Goal: Find specific page/section: Locate item on page

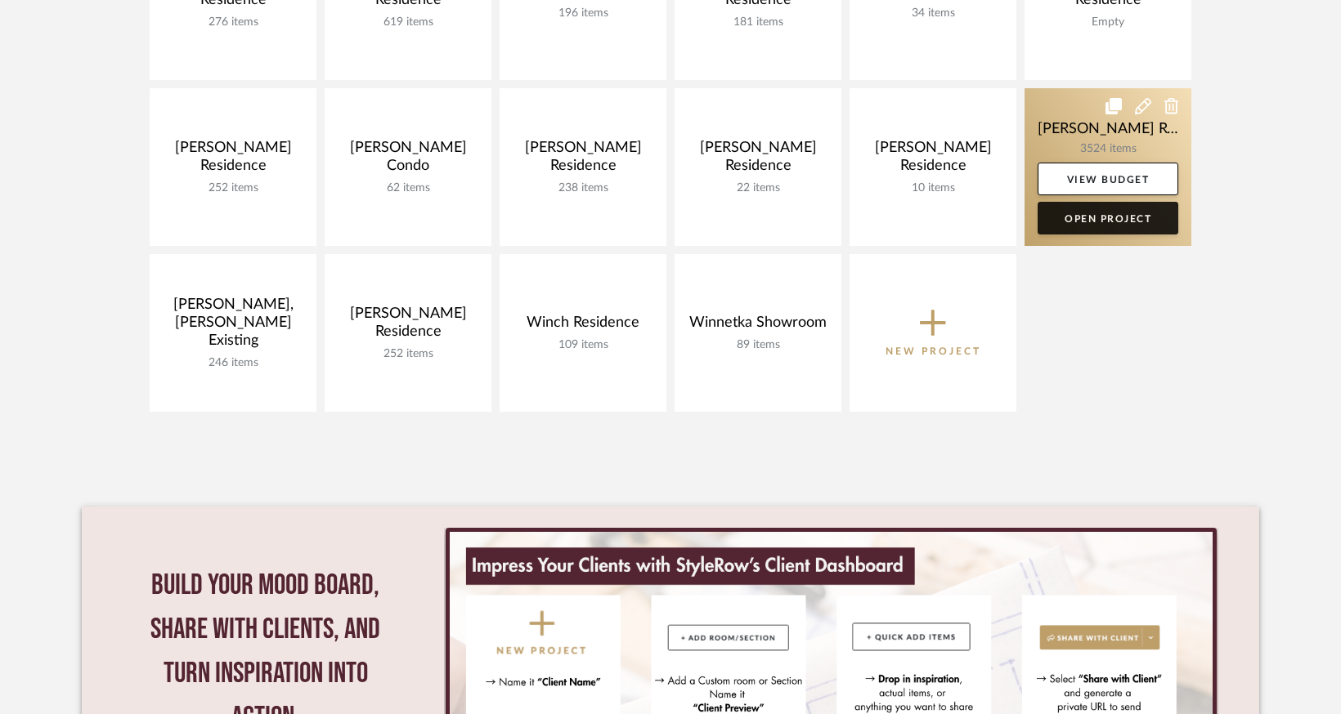
scroll to position [899, 0]
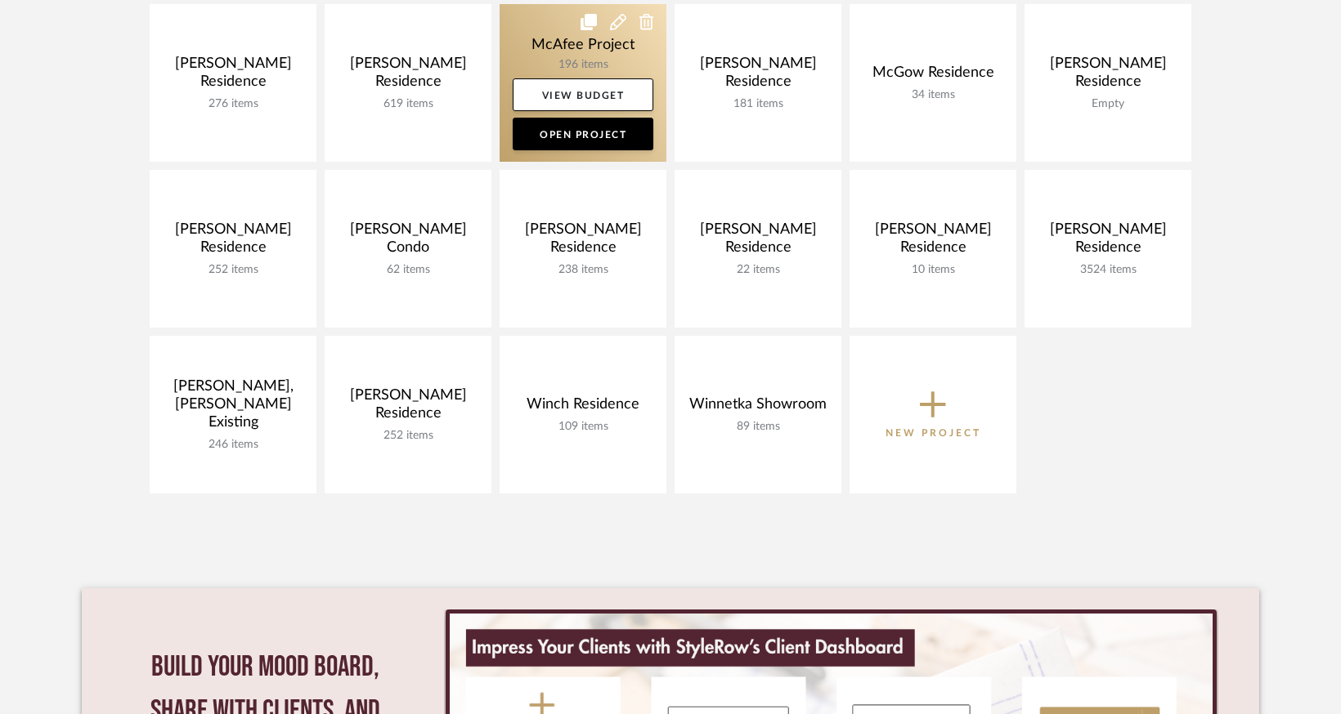
click at [584, 52] on link at bounding box center [582, 83] width 167 height 158
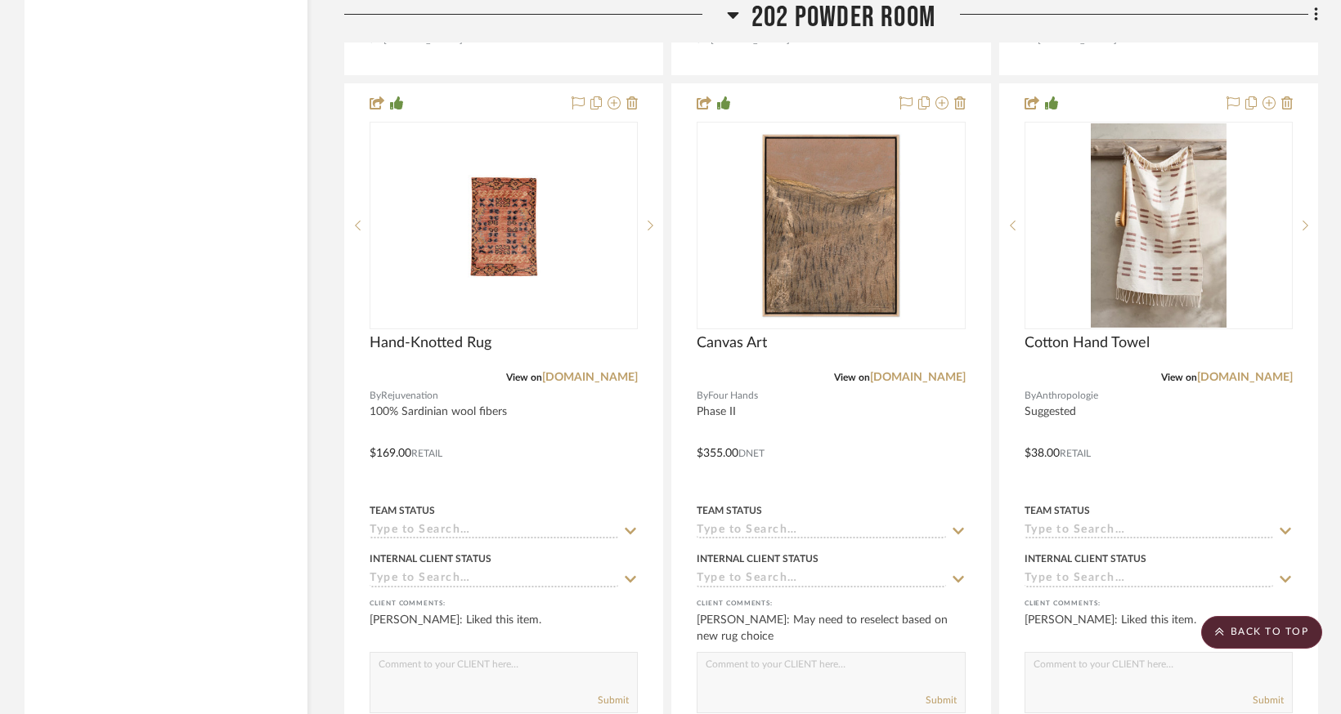
scroll to position [6540, 0]
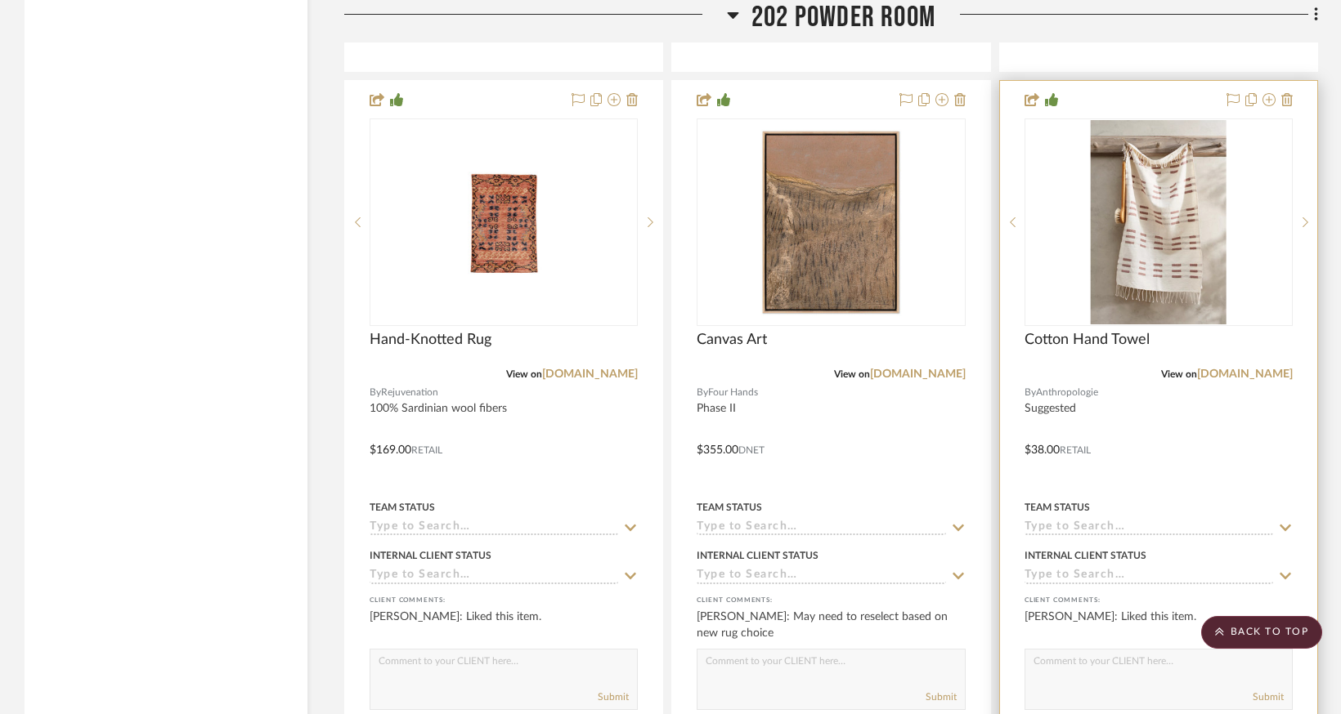
click at [1158, 426] on div at bounding box center [1158, 438] width 317 height 715
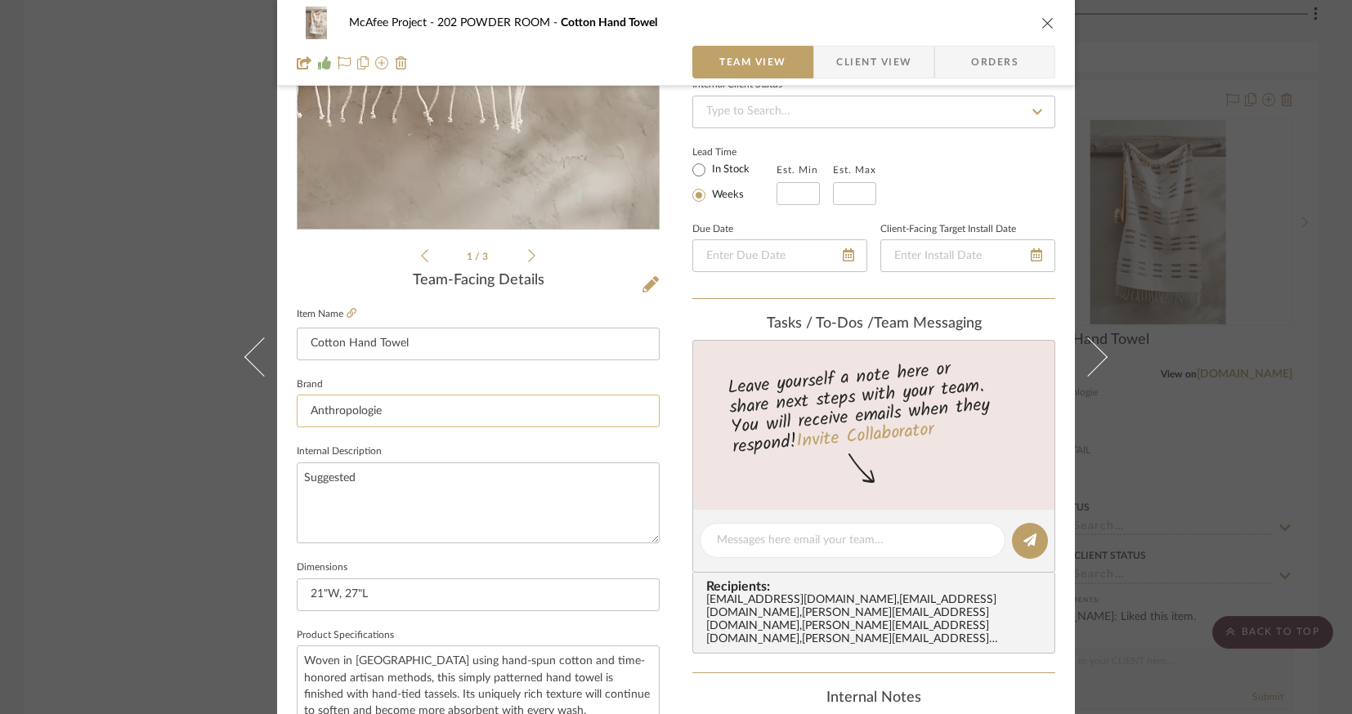
scroll to position [245, 0]
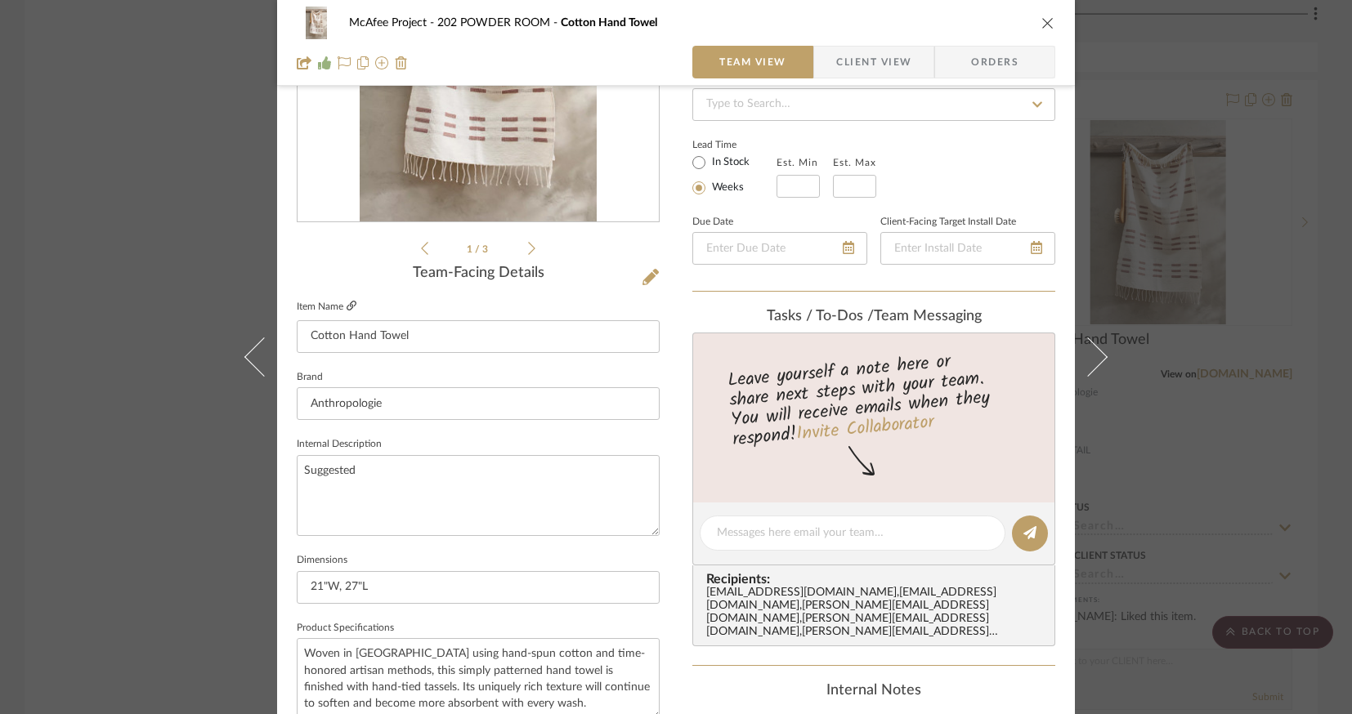
click at [347, 305] on icon at bounding box center [352, 306] width 10 height 10
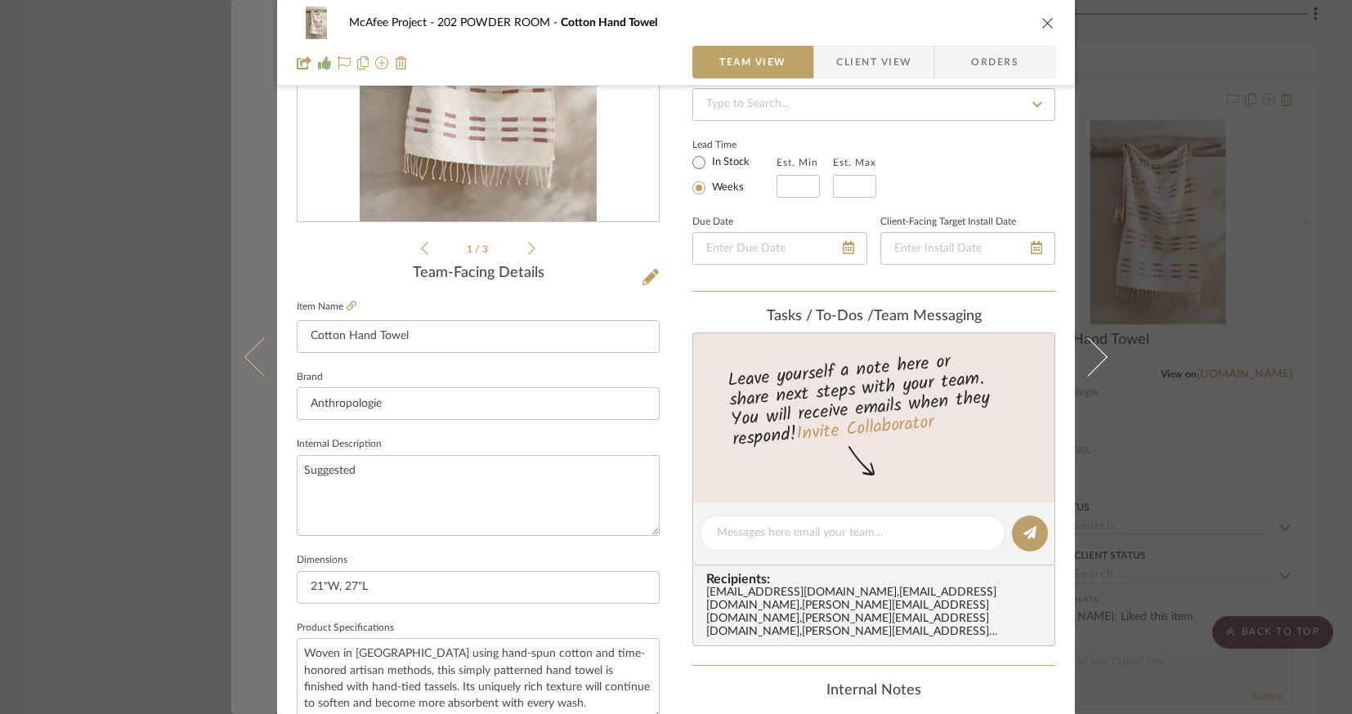
click at [252, 357] on icon at bounding box center [263, 357] width 39 height 39
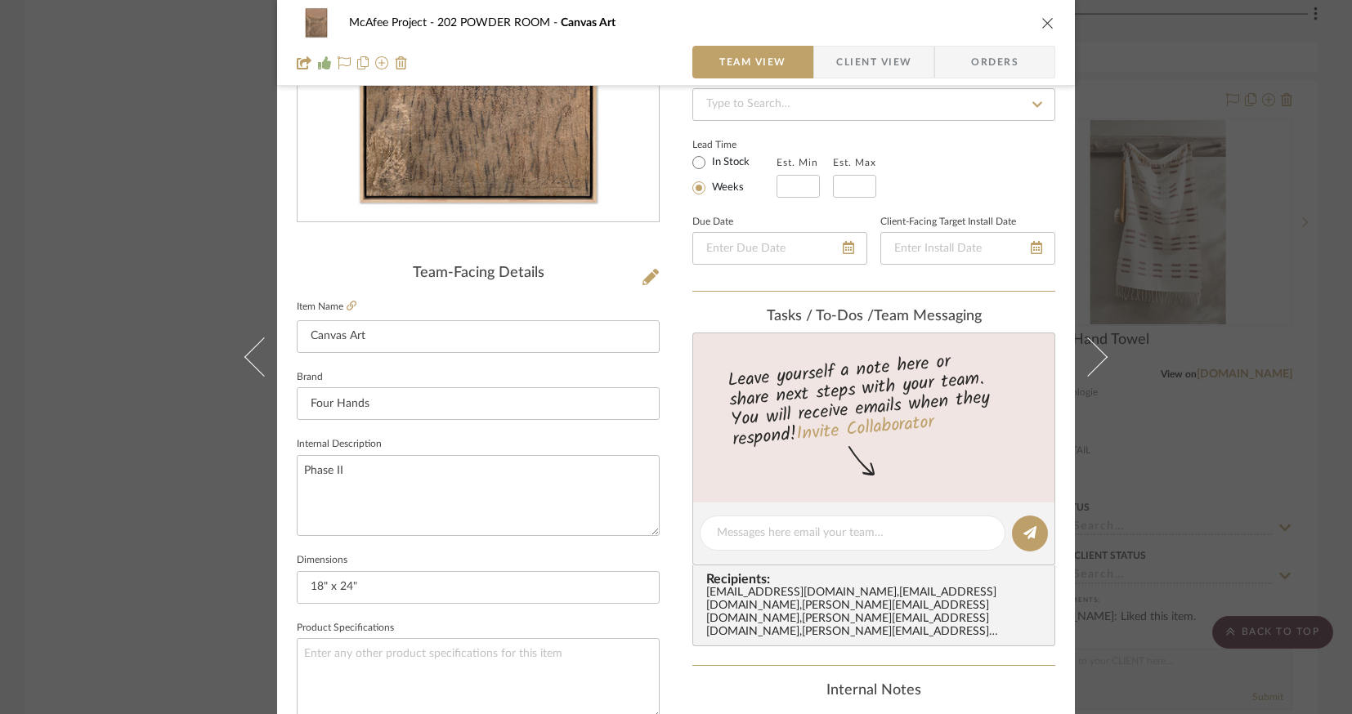
click at [252, 357] on icon at bounding box center [263, 357] width 39 height 39
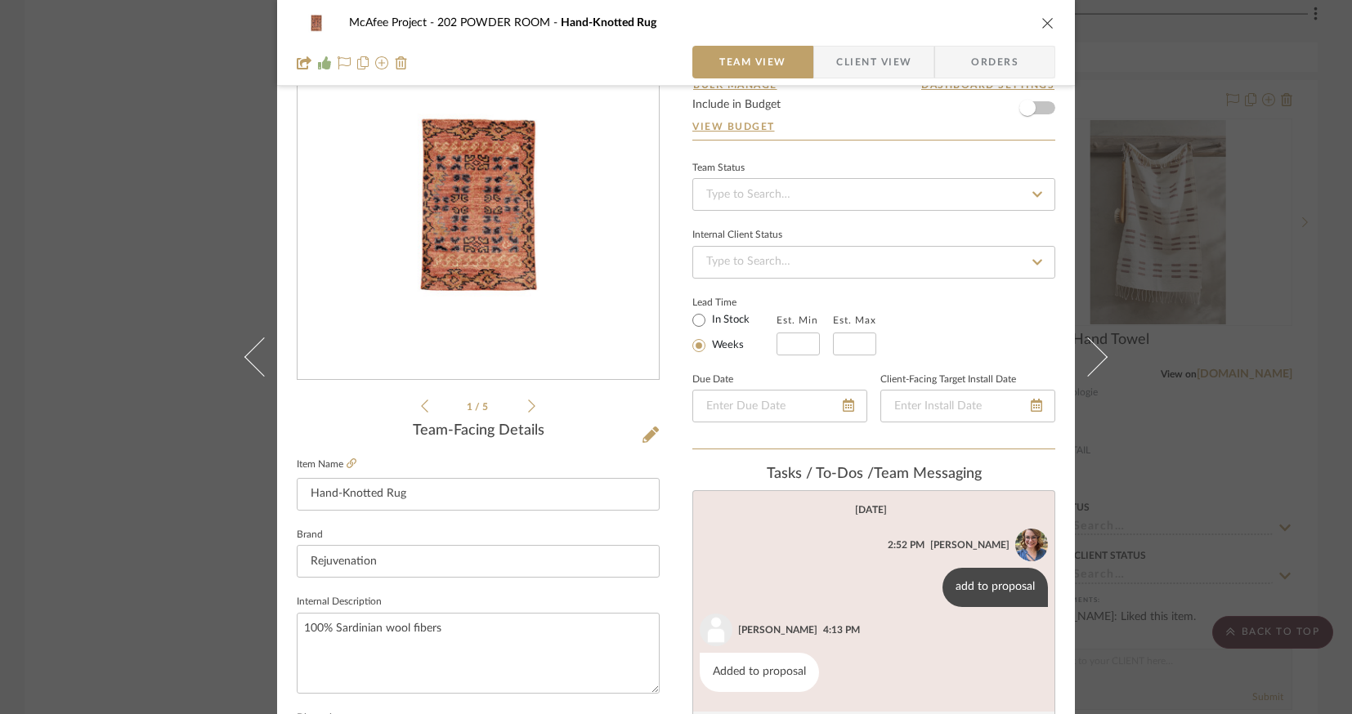
scroll to position [82, 0]
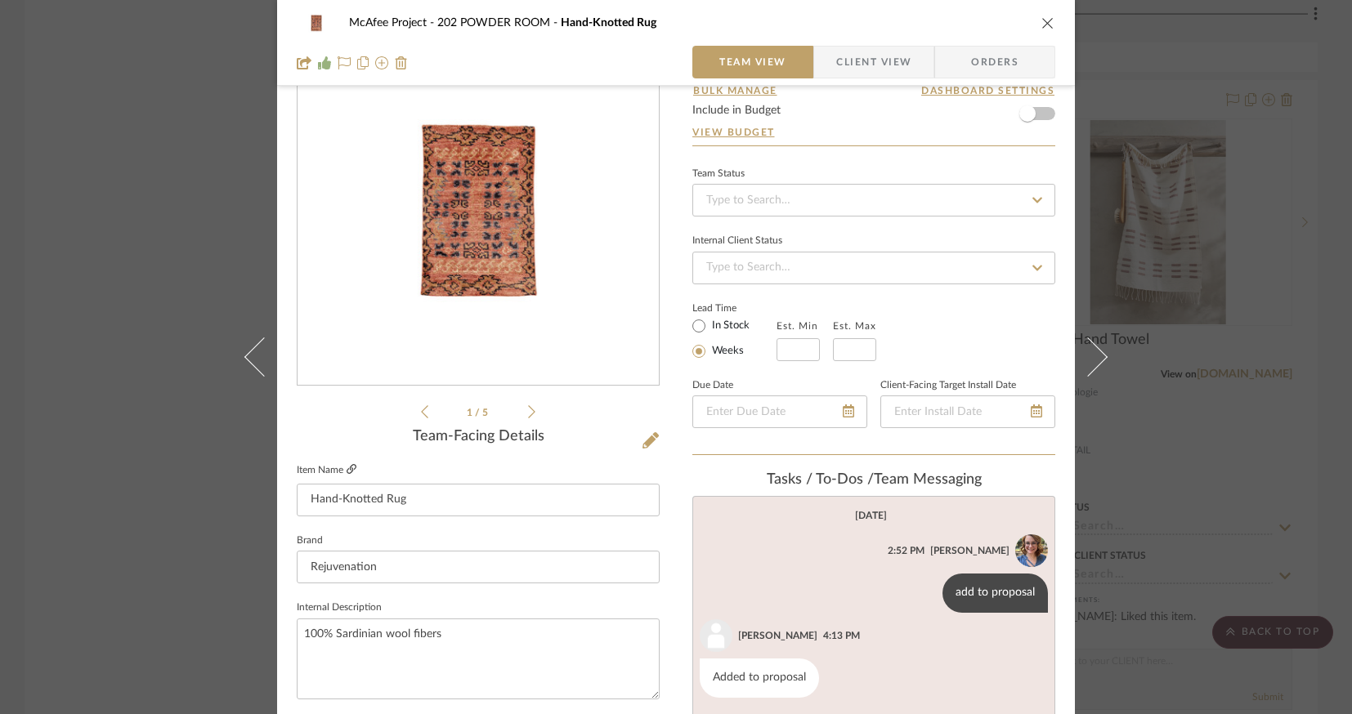
click at [348, 469] on icon at bounding box center [352, 469] width 10 height 10
click at [132, 304] on div "McAfee Project 202 POWDER ROOM Hand-Knotted Rug Team View Client View Orders 1 …" at bounding box center [676, 357] width 1352 height 714
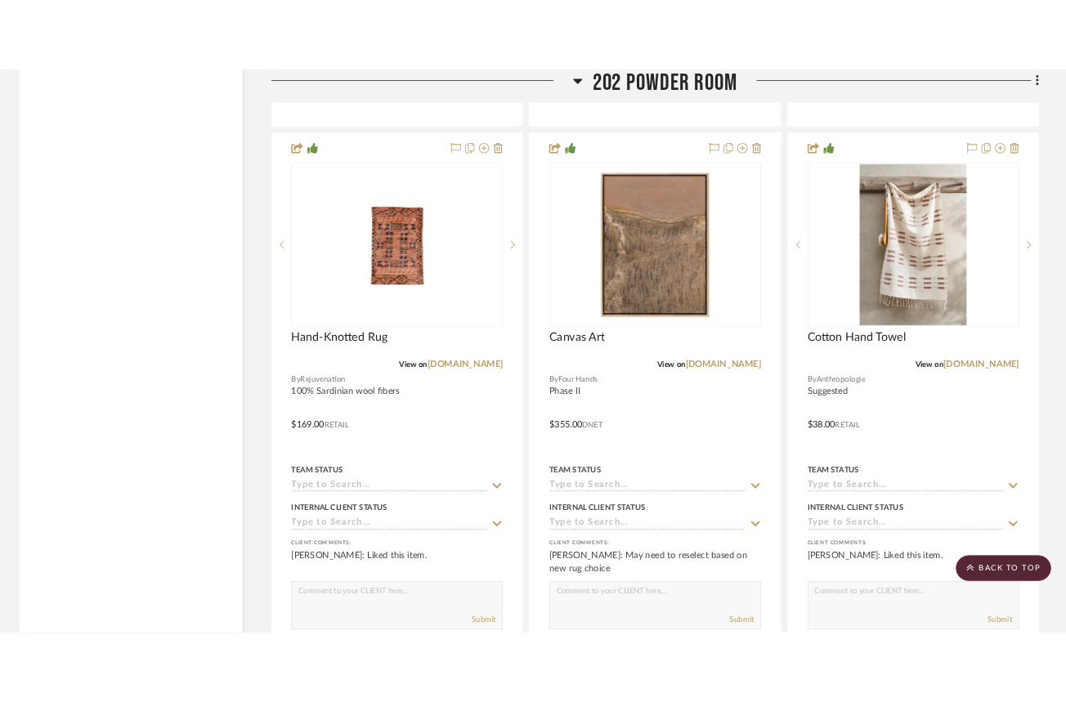
scroll to position [6540, 0]
